Goal: Register for event/course

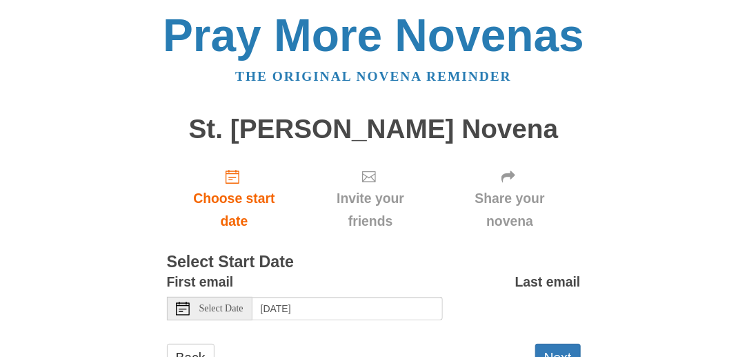
click at [206, 315] on div "Select Date" at bounding box center [210, 308] width 86 height 23
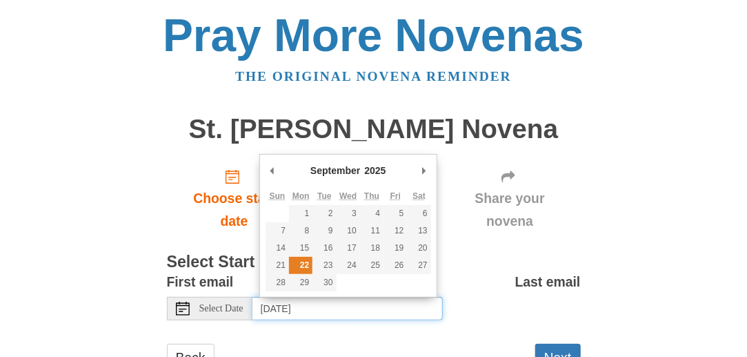
type input "[DATE]"
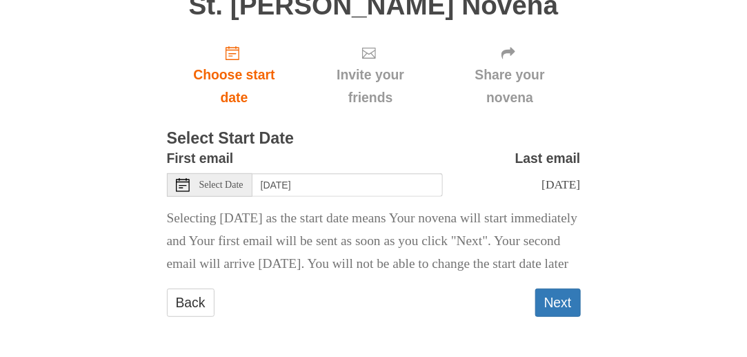
scroll to position [158, 0]
click at [555, 301] on button "Next" at bounding box center [558, 302] width 46 height 28
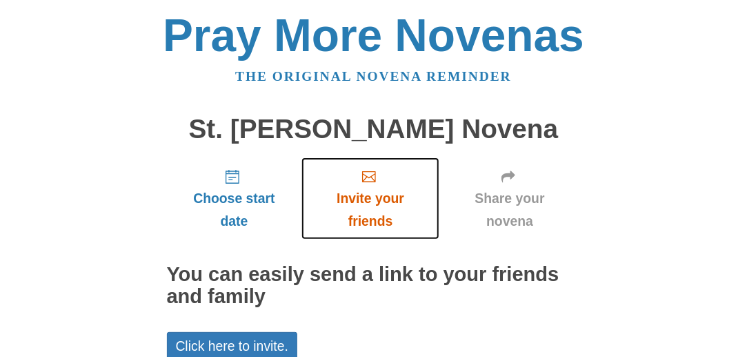
click at [368, 175] on icon "Invite your friends" at bounding box center [369, 177] width 14 height 14
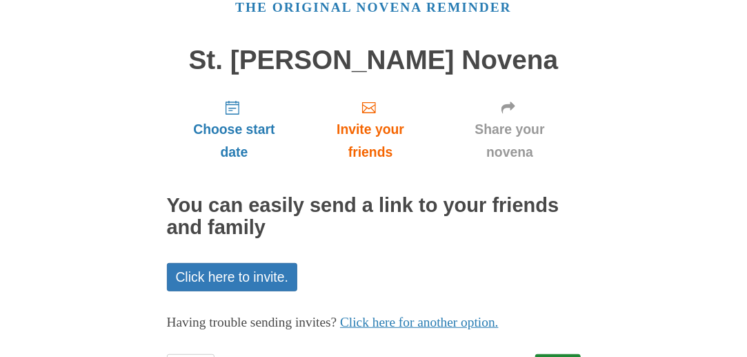
scroll to position [133, 0]
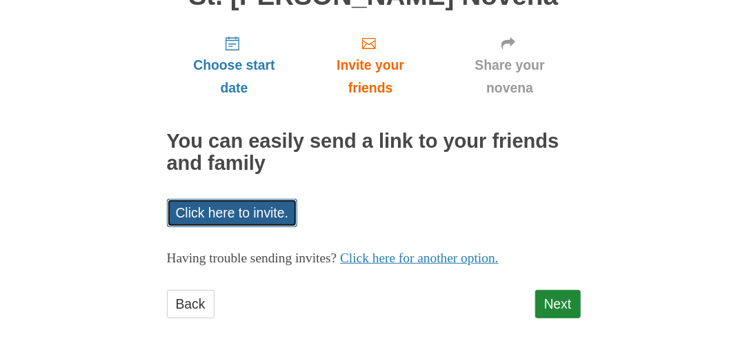
click at [214, 215] on link "Click here to invite." at bounding box center [232, 213] width 131 height 28
